Goal: Task Accomplishment & Management: Complete application form

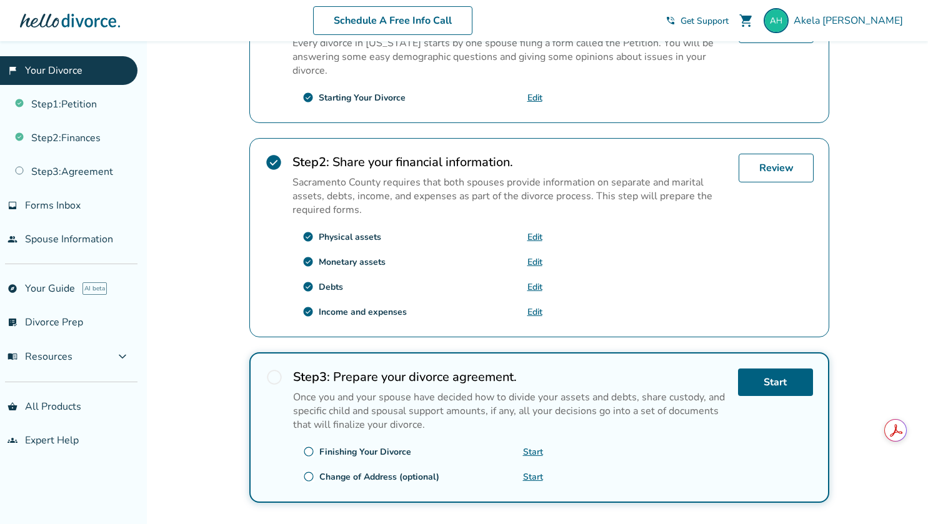
scroll to position [380, 0]
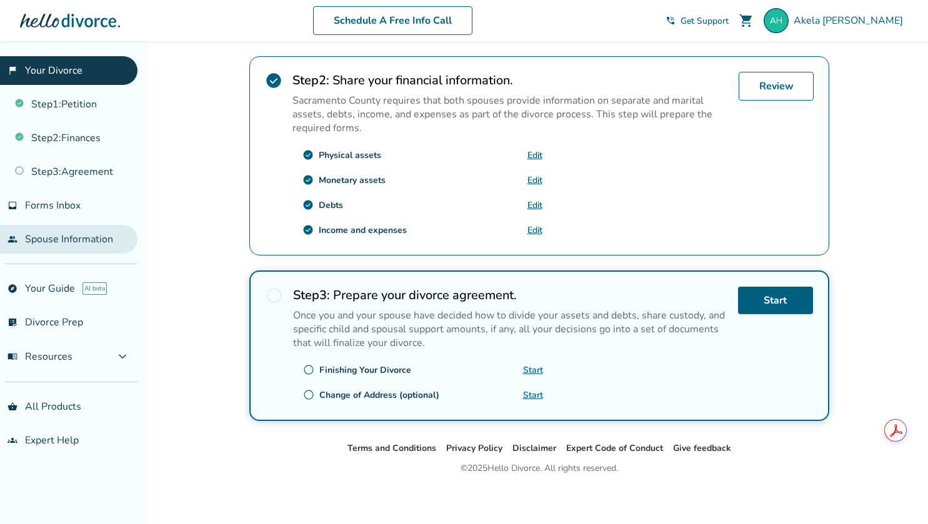
click at [69, 233] on link "people Spouse Information" at bounding box center [69, 239] width 138 height 29
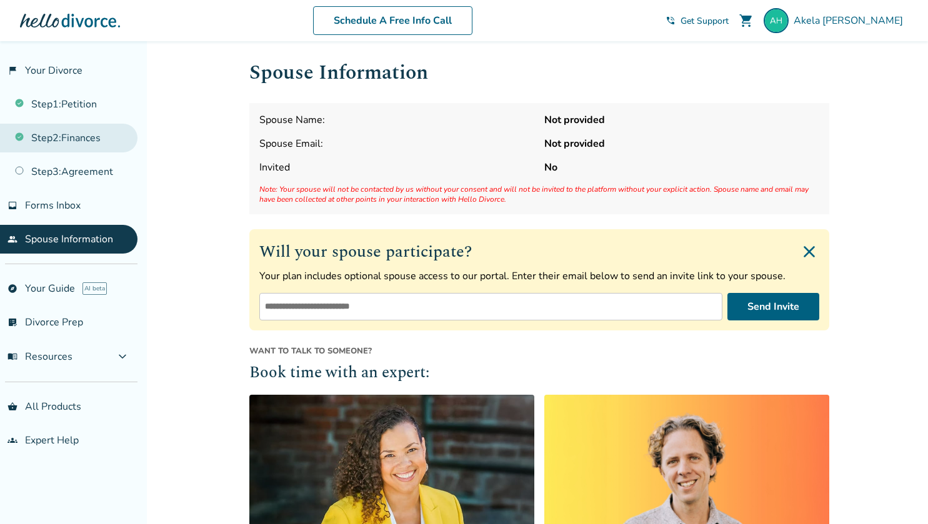
scroll to position [5, 0]
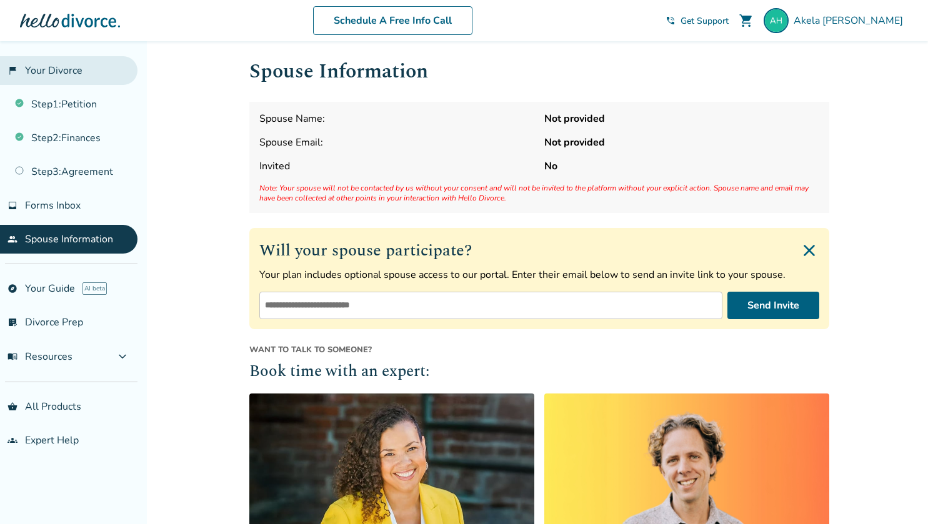
click at [68, 71] on link "flag_2 Your Divorce" at bounding box center [69, 70] width 138 height 29
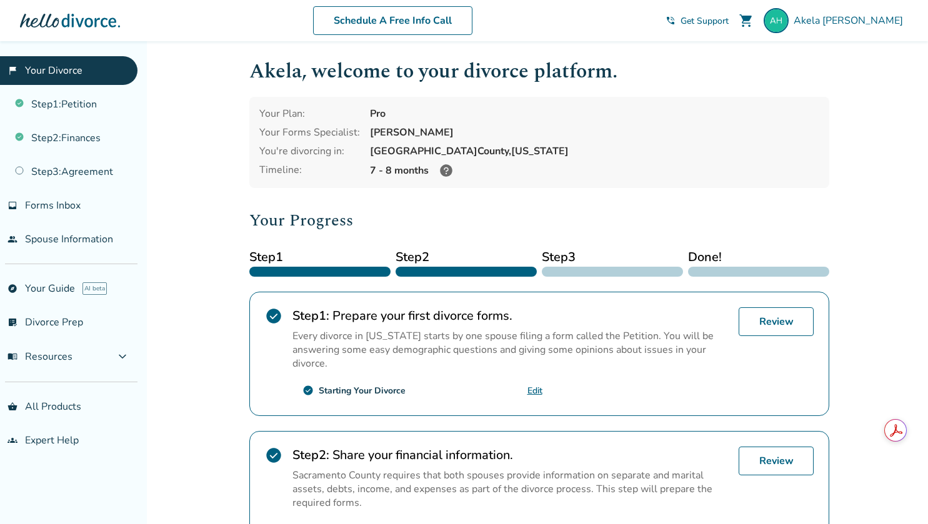
click at [448, 171] on icon at bounding box center [446, 170] width 13 height 13
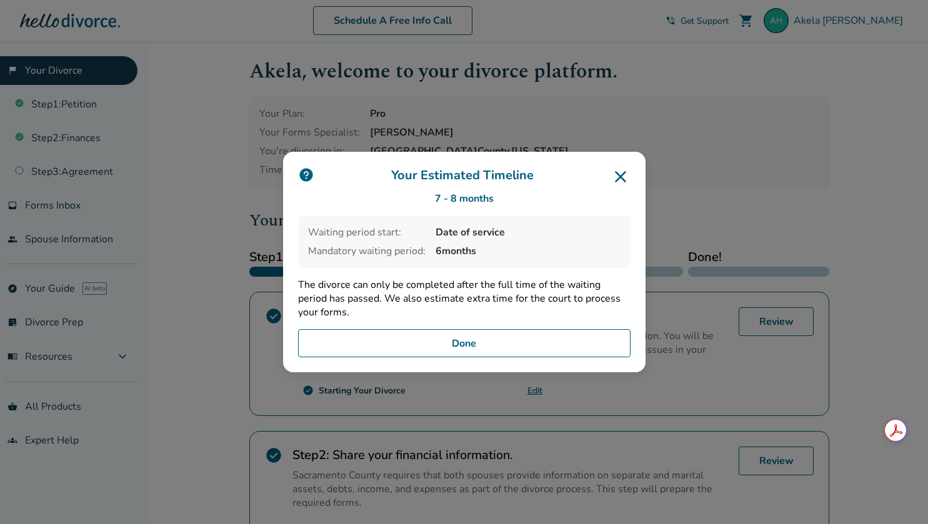
click at [623, 180] on icon at bounding box center [620, 176] width 11 height 11
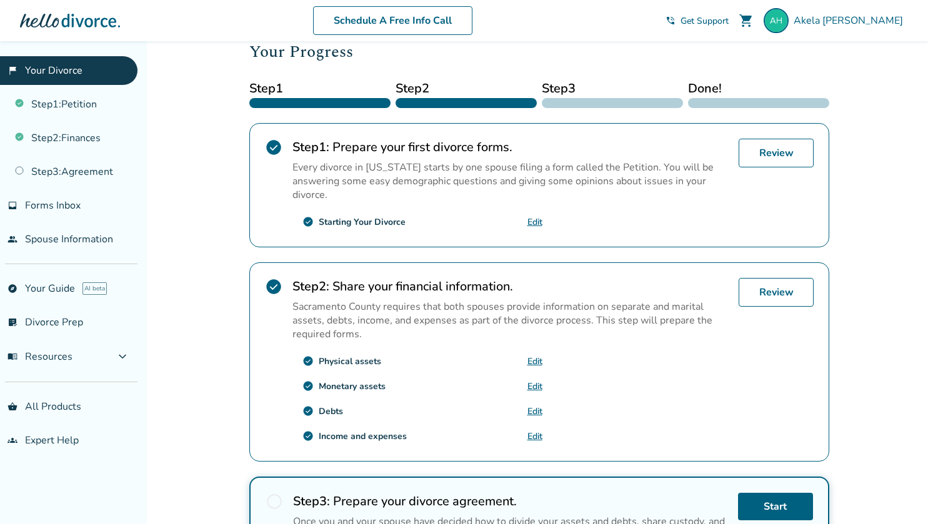
scroll to position [380, 0]
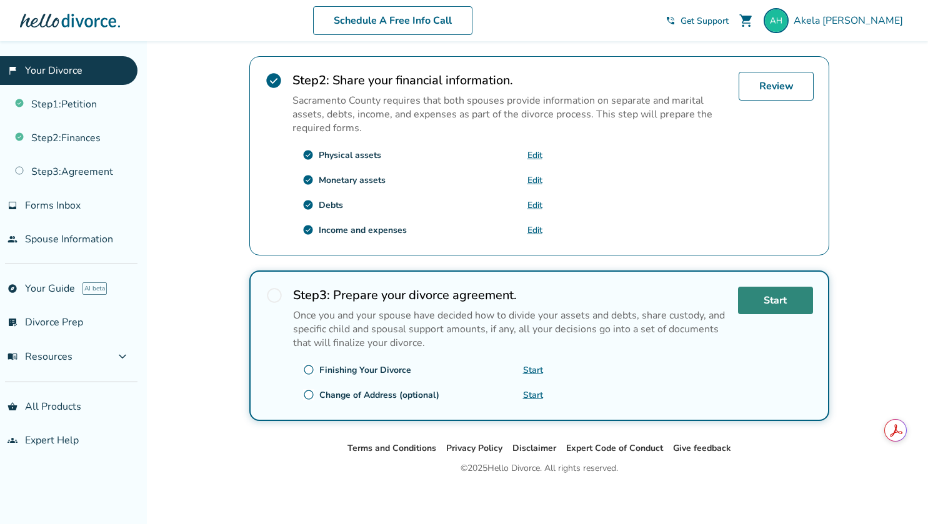
click at [758, 297] on link "Start" at bounding box center [775, 301] width 75 height 28
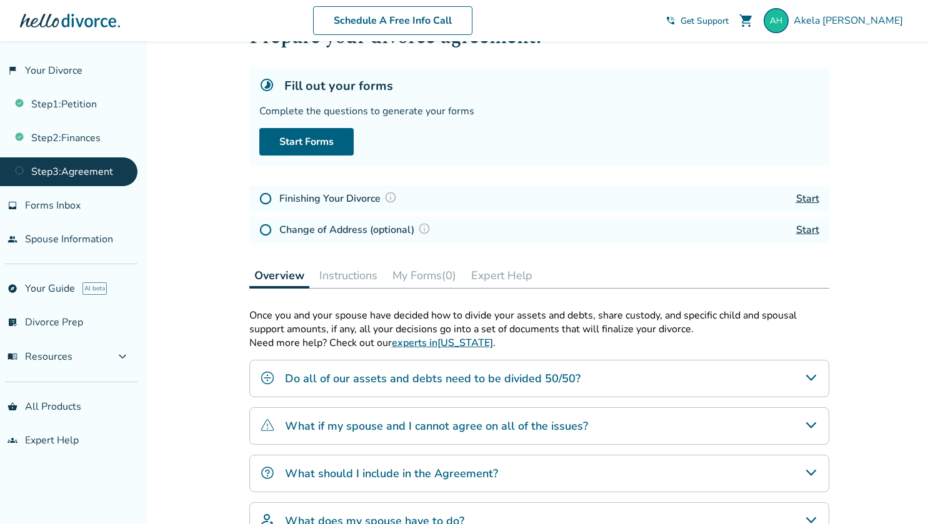
scroll to position [53, 0]
click at [325, 141] on link "Start Forms" at bounding box center [306, 143] width 94 height 28
